Goal: Information Seeking & Learning: Find specific fact

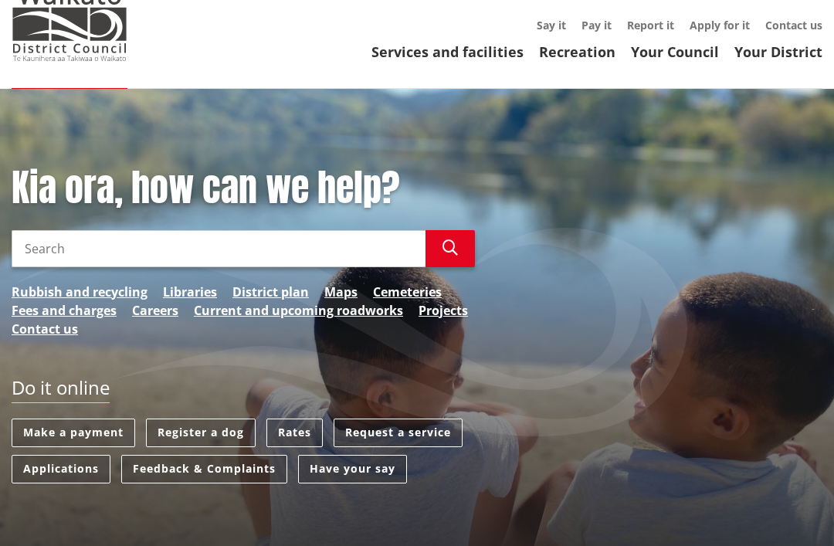
scroll to position [143, 0]
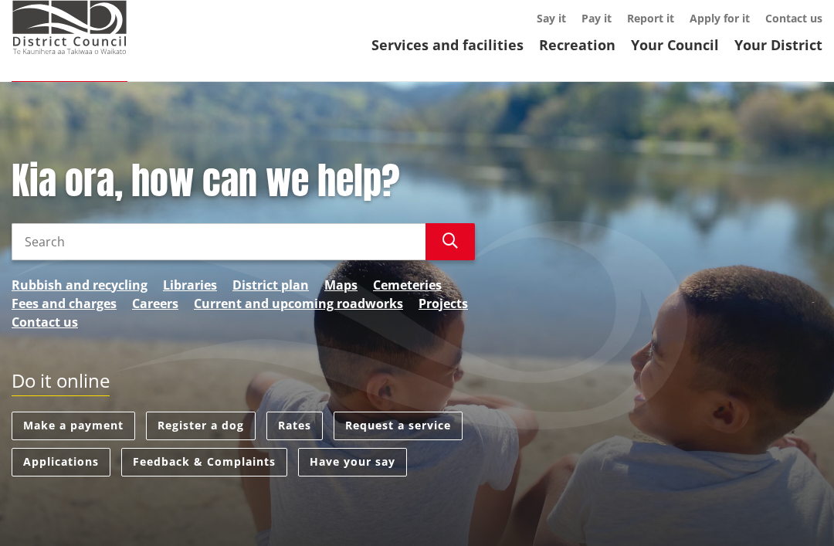
click at [76, 223] on input "Search" at bounding box center [219, 241] width 414 height 37
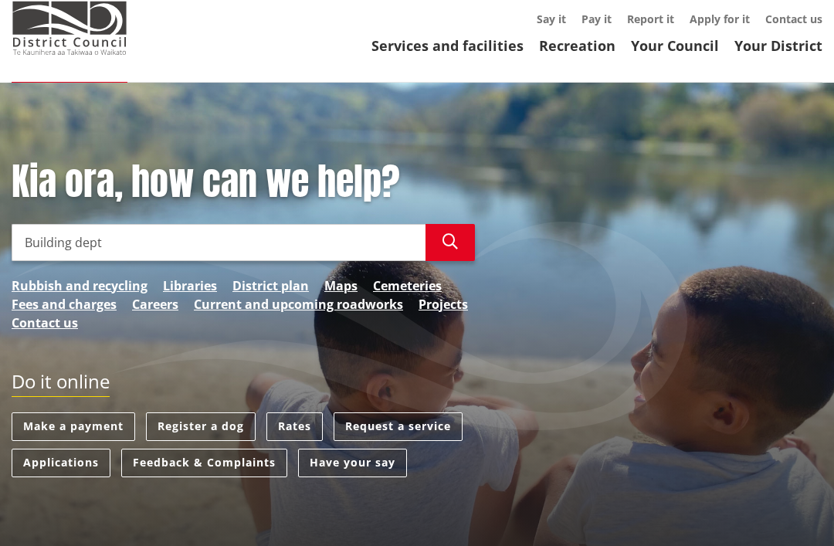
type input "Building dept"
click at [451, 234] on icon "button" at bounding box center [450, 241] width 15 height 15
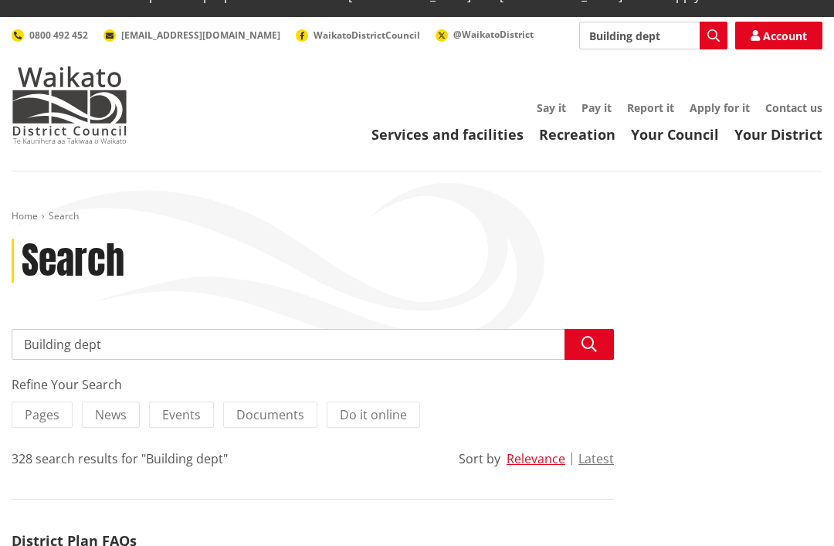
scroll to position [78, 0]
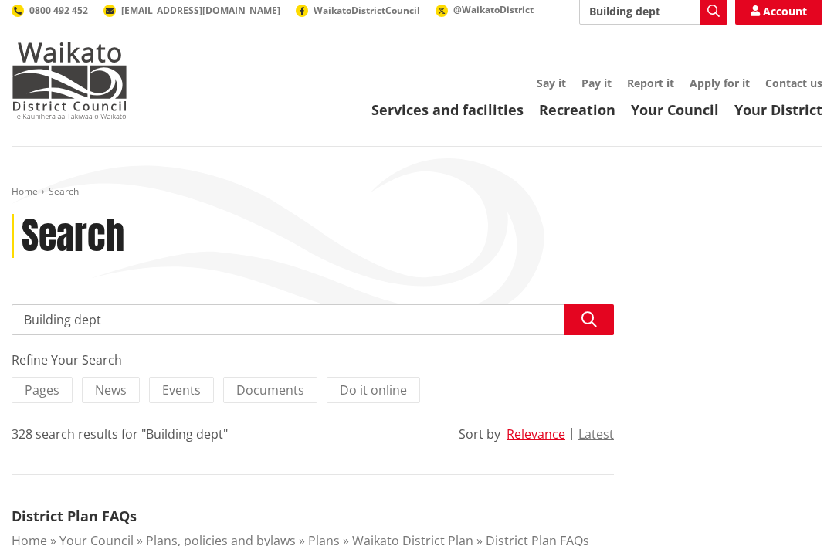
click at [114, 304] on input "Building dept" at bounding box center [313, 319] width 603 height 31
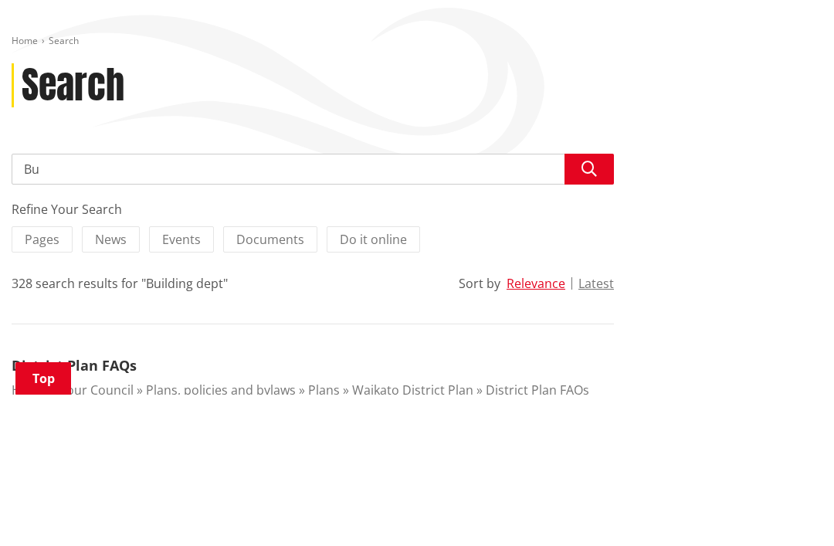
type input "B"
type input "Who do I speak to for a property plan"
click at [586, 313] on icon "button" at bounding box center [589, 320] width 15 height 15
